Goal: Transaction & Acquisition: Book appointment/travel/reservation

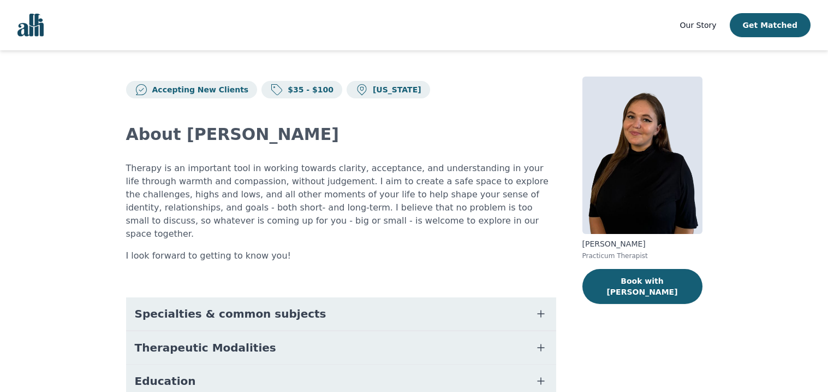
click at [358, 250] on div "About [PERSON_NAME] Therapy is an important tool in working towards clarity, ac…" at bounding box center [341, 260] width 430 height 325
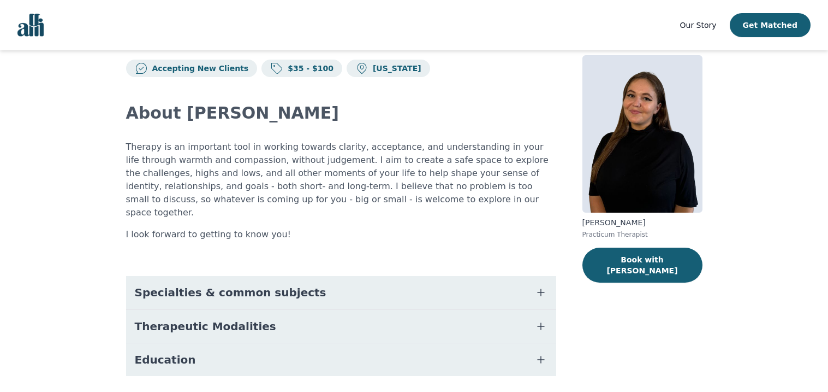
scroll to position [45, 0]
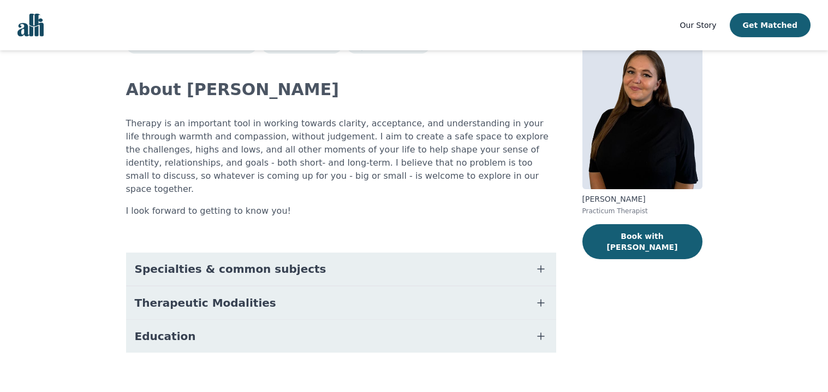
click at [541, 296] on icon "button" at bounding box center [541, 302] width 13 height 13
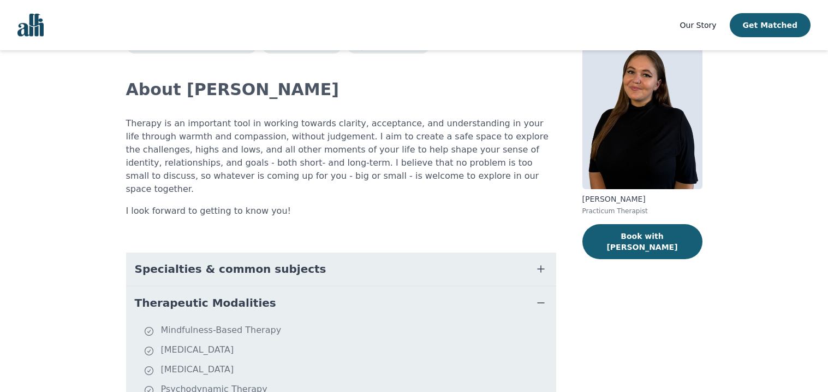
click at [539, 265] on icon "button" at bounding box center [541, 268] width 7 height 7
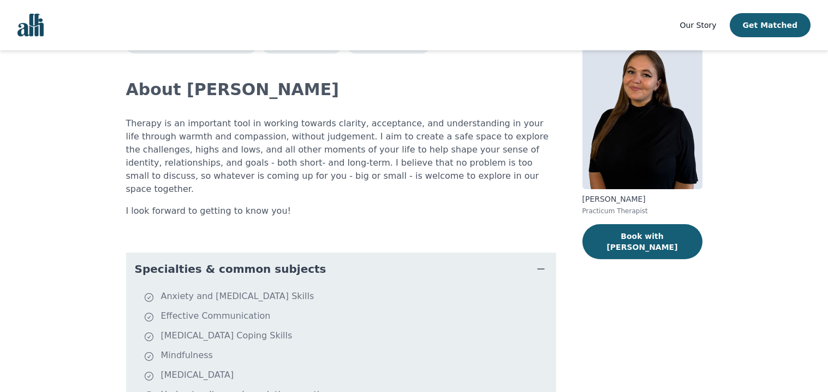
click at [576, 306] on div "Accepting New Clients $35 - $100 [US_STATE] About [PERSON_NAME] Therapy is an i…" at bounding box center [414, 326] width 629 height 642
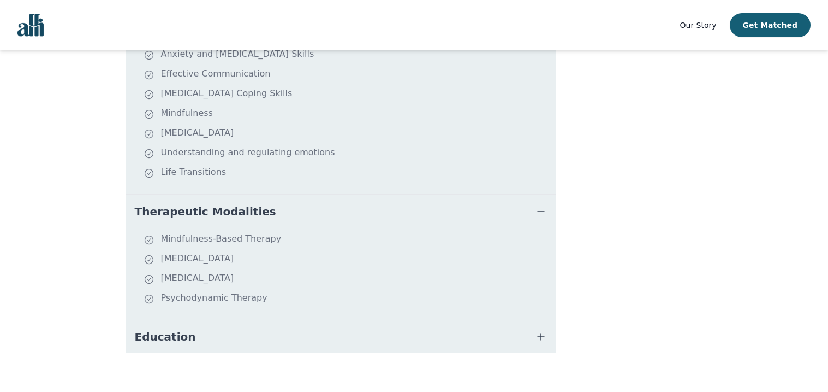
scroll to position [265, 0]
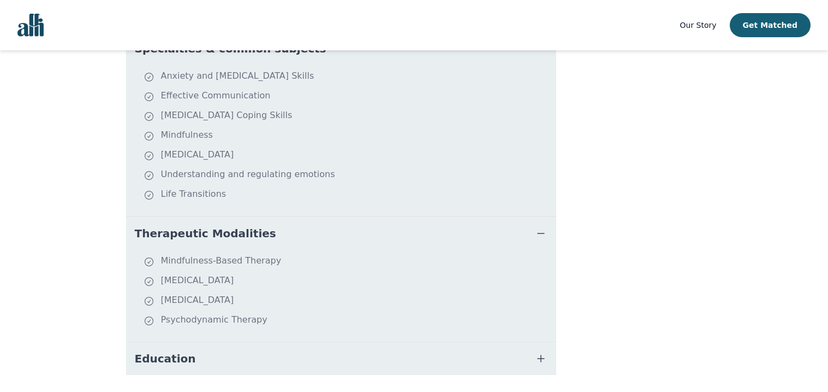
click at [541, 355] on icon "button" at bounding box center [541, 358] width 7 height 7
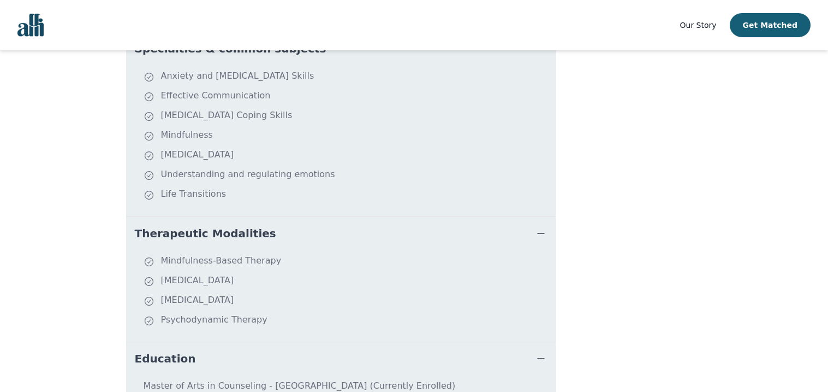
click at [612, 320] on div "[PERSON_NAME] Practicum Therapist Book with [PERSON_NAME]" at bounding box center [643, 122] width 120 height 620
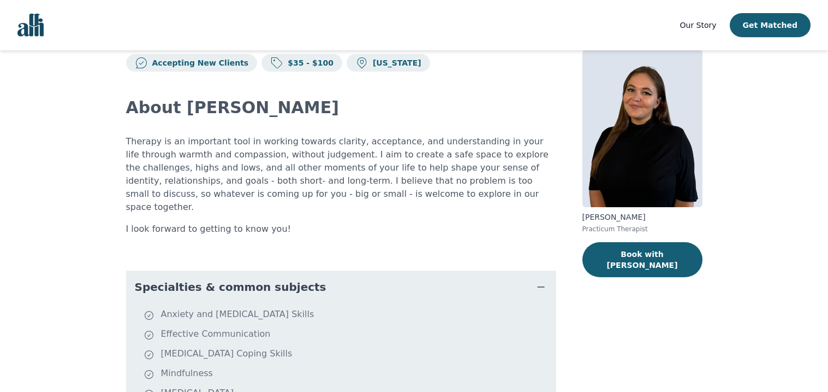
scroll to position [0, 0]
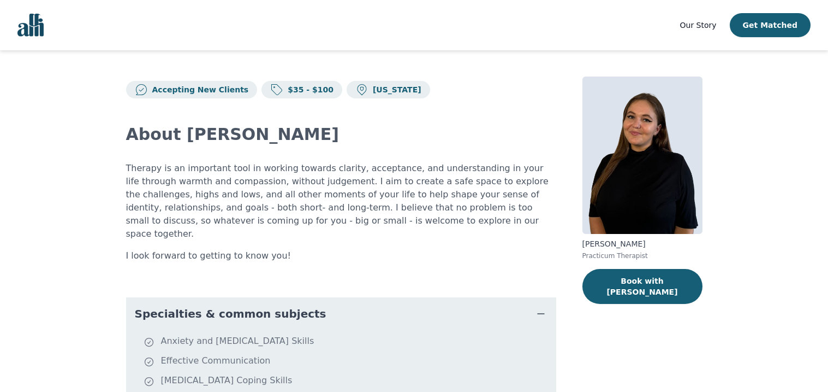
click at [565, 241] on div "Accepting New Clients $35 - $100 [US_STATE] About [PERSON_NAME] Therapy is an i…" at bounding box center [414, 386] width 629 height 672
click at [356, 91] on icon at bounding box center [362, 89] width 13 height 13
click at [628, 282] on button "Book with [PERSON_NAME]" at bounding box center [643, 286] width 120 height 35
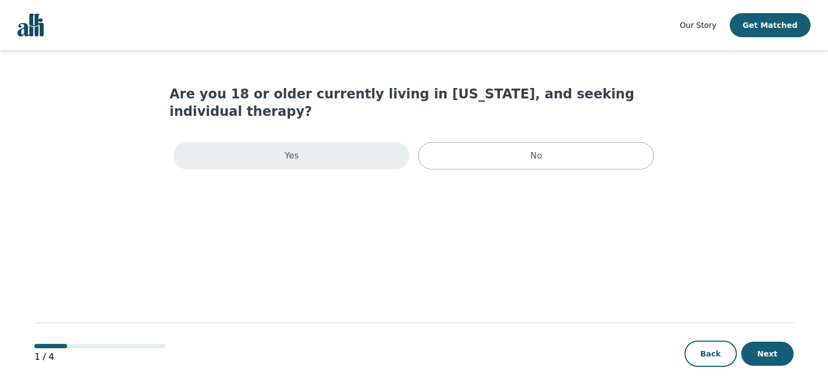
click at [318, 142] on div "Yes" at bounding box center [292, 155] width 236 height 27
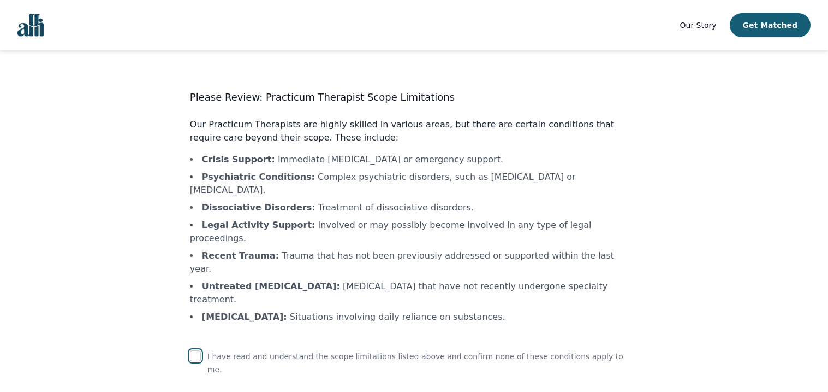
click at [201, 350] on input "checkbox" at bounding box center [195, 355] width 11 height 11
checkbox input "true"
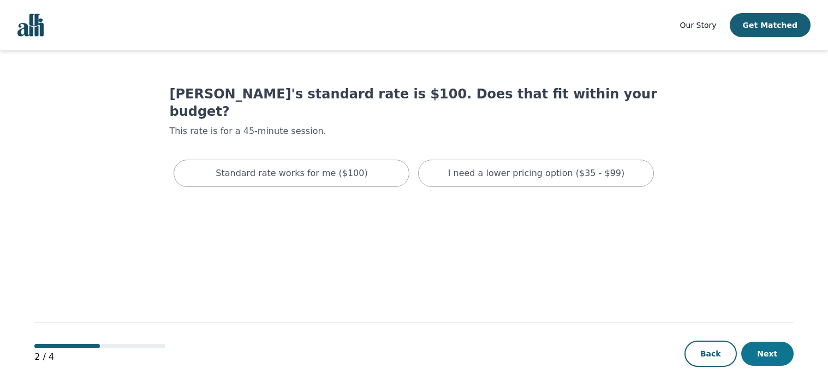
click at [776, 357] on button "Next" at bounding box center [768, 353] width 52 height 24
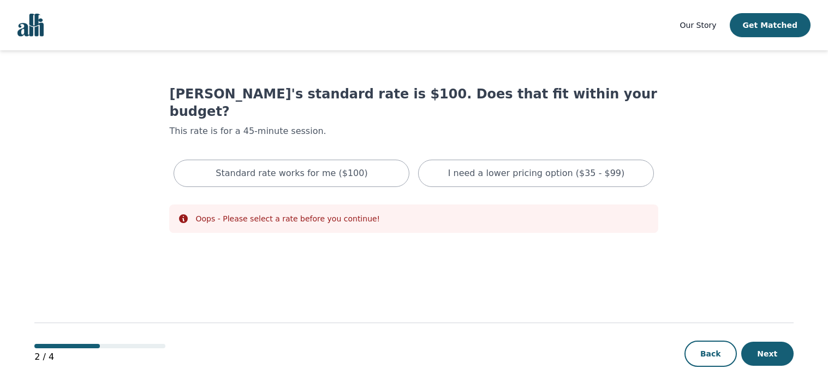
click at [296, 263] on main "[PERSON_NAME]'s standard rate is $100. Does that fit within your budget? This r…" at bounding box center [414, 221] width 760 height 342
